Goal: Navigation & Orientation: Find specific page/section

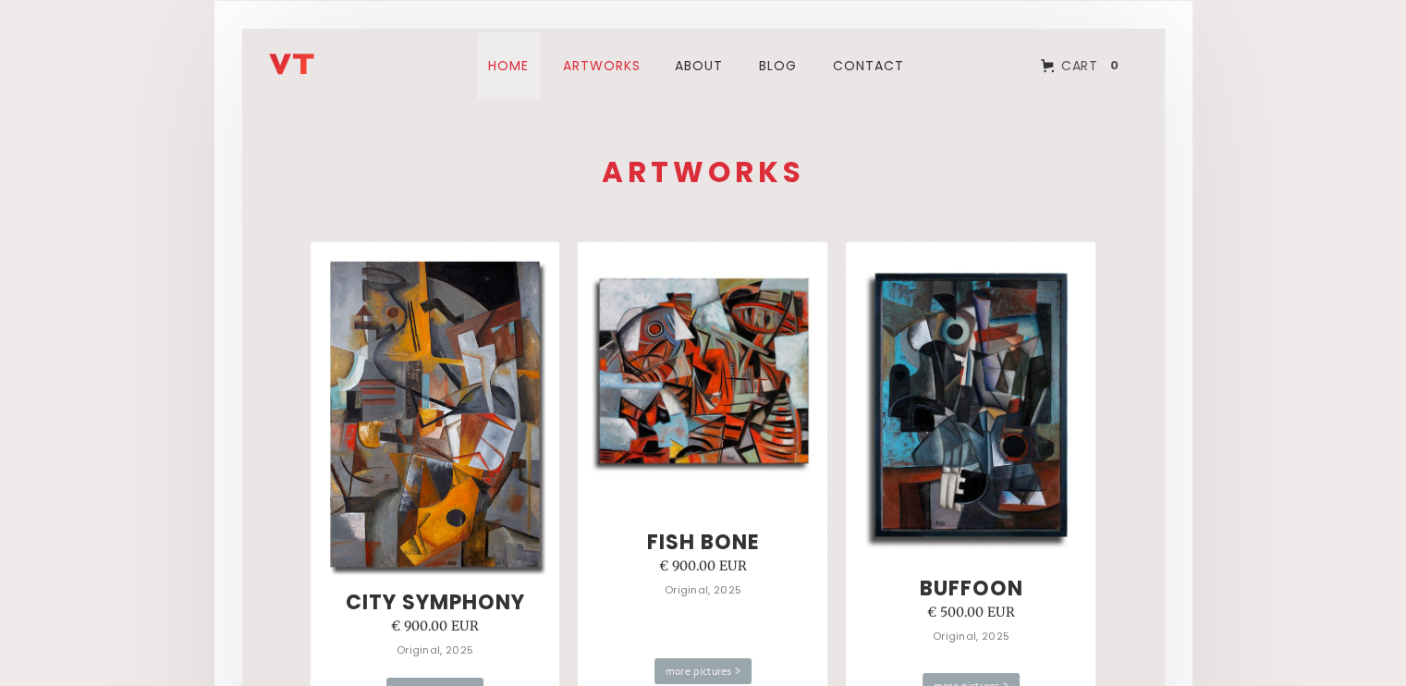
click at [522, 62] on link "Home" at bounding box center [508, 65] width 63 height 67
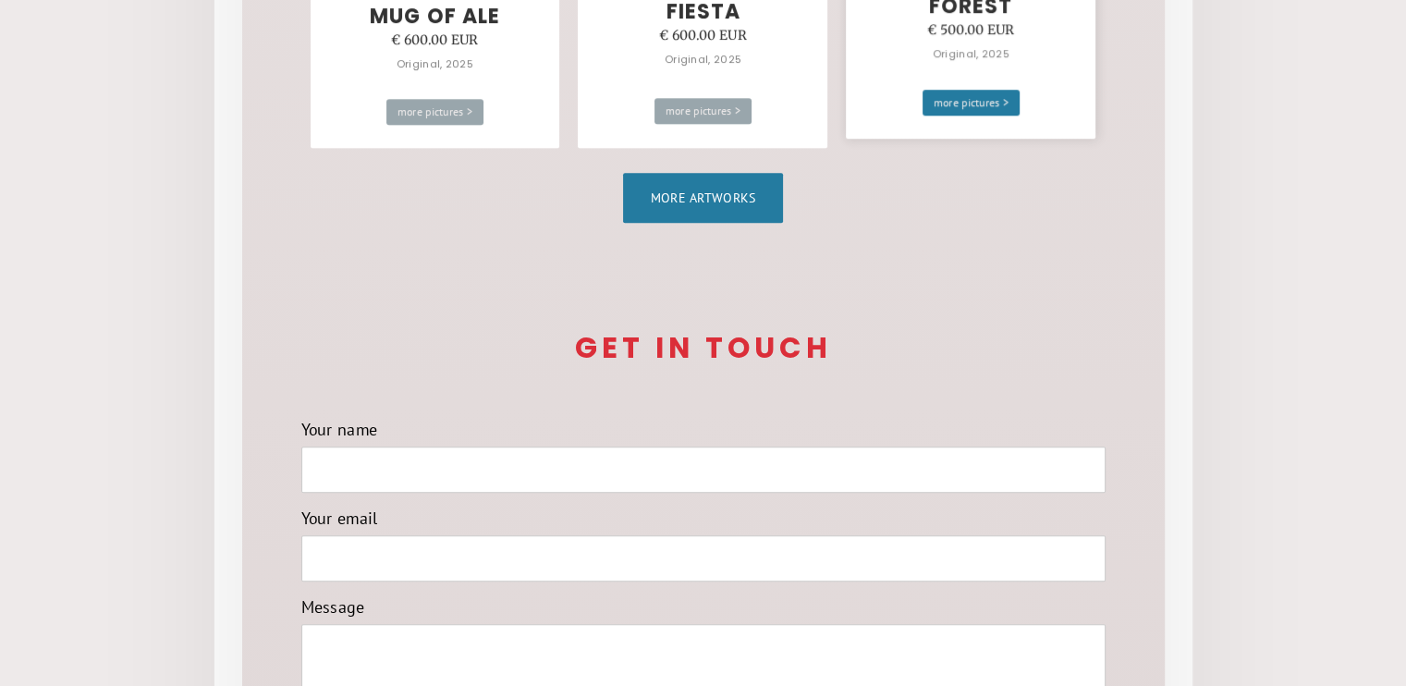
scroll to position [1479, 0]
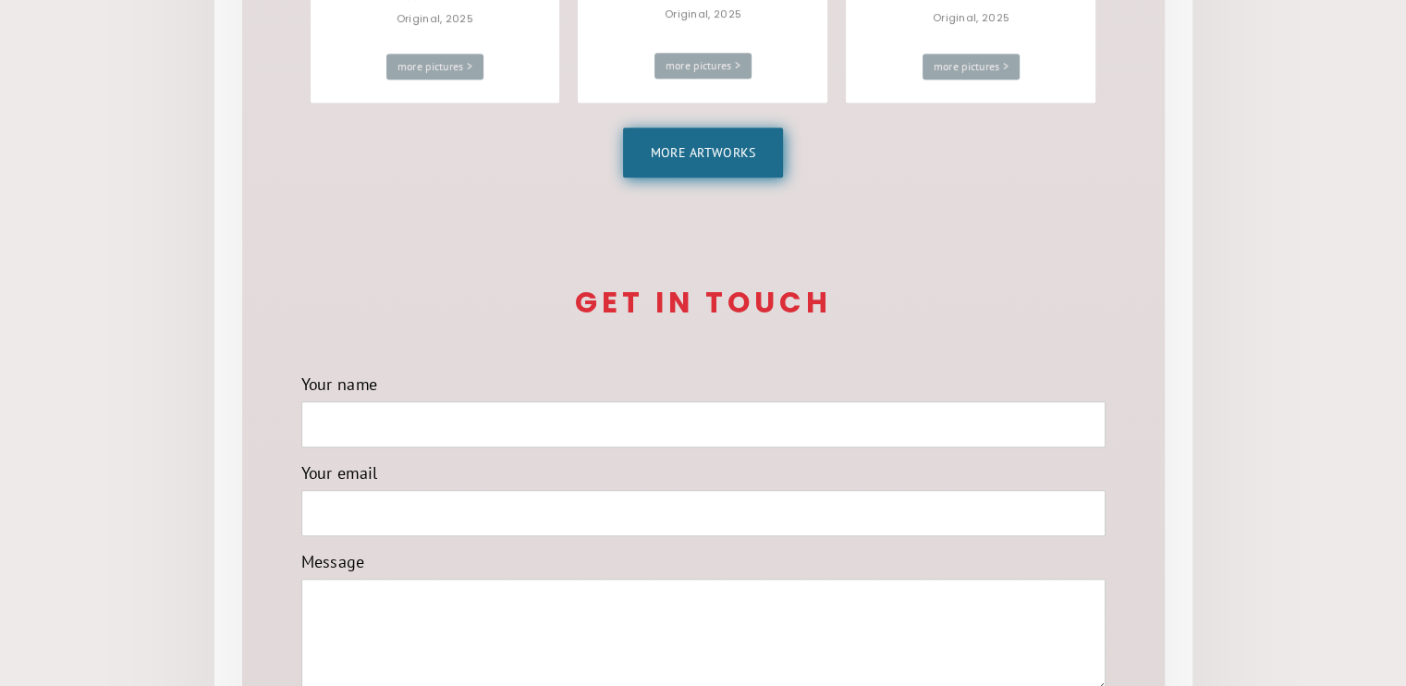
click at [699, 149] on link "More artworks" at bounding box center [703, 153] width 161 height 50
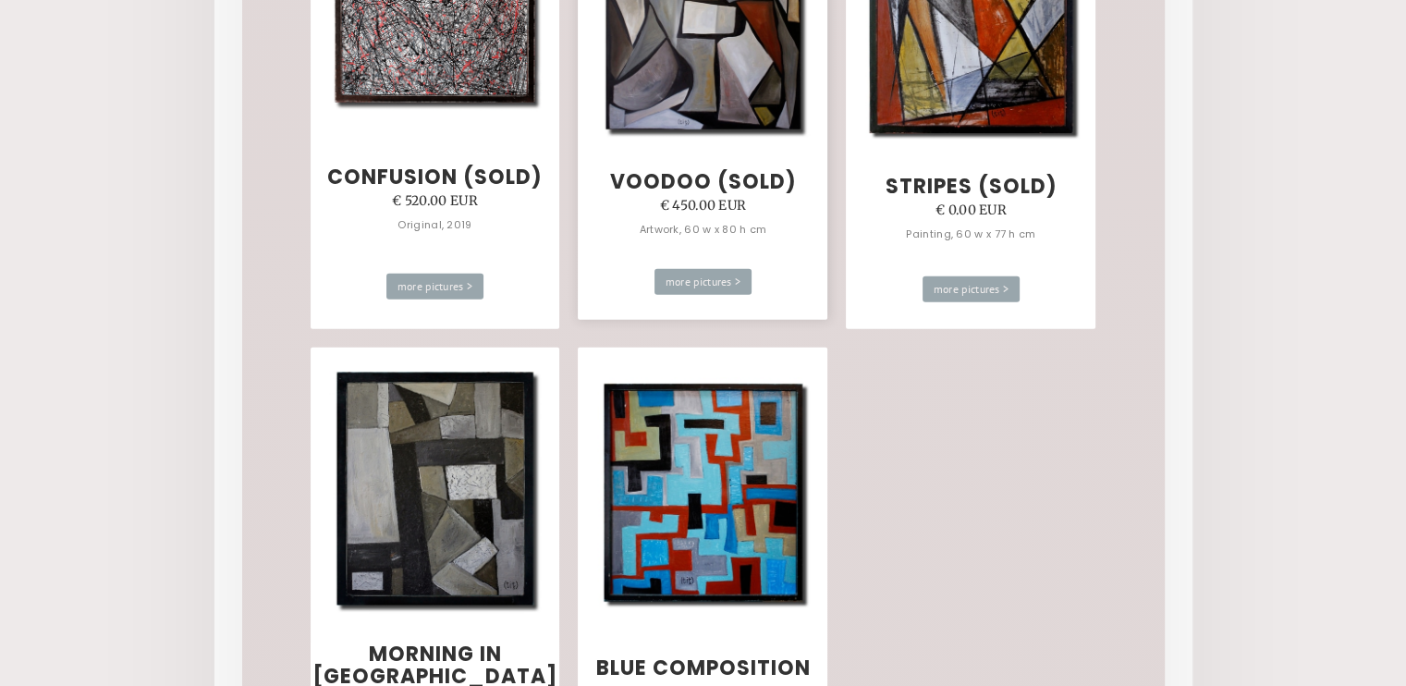
scroll to position [11362, 0]
